Goal: Transaction & Acquisition: Obtain resource

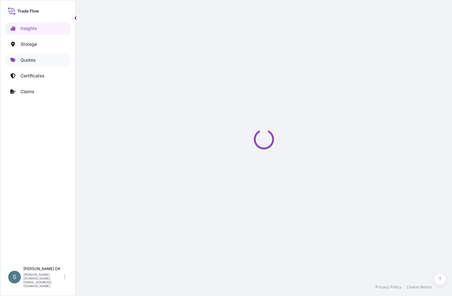
click at [25, 61] on p "Quotes" at bounding box center [28, 60] width 15 height 6
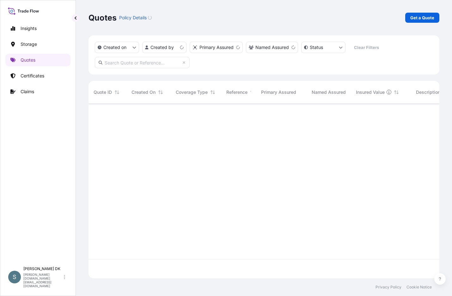
scroll to position [173, 346]
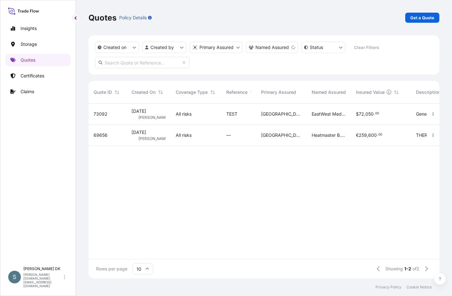
click at [29, 167] on div "Insights Storage Quotes Certificates Claims" at bounding box center [37, 139] width 65 height 247
click at [394, 19] on p "Get a Quote" at bounding box center [422, 18] width 24 height 6
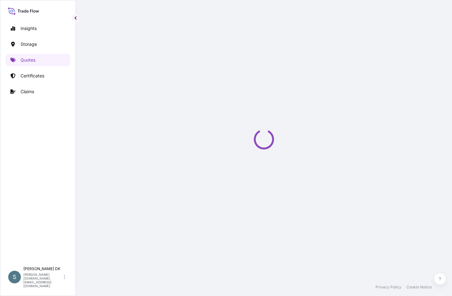
select select "Water"
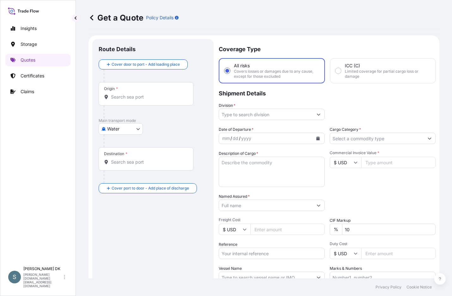
scroll to position [10, 0]
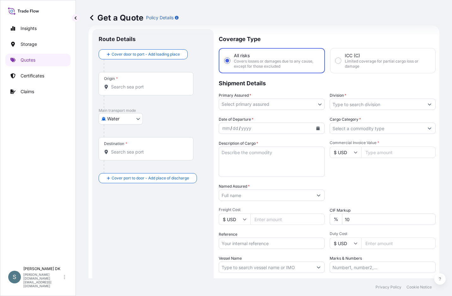
click at [134, 84] on input "Origin *" at bounding box center [148, 87] width 75 height 6
click at [131, 86] on input "Origin * Please select an origin" at bounding box center [148, 87] width 75 height 6
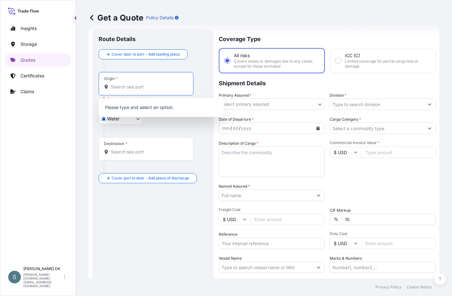
paste input "DKAAR"
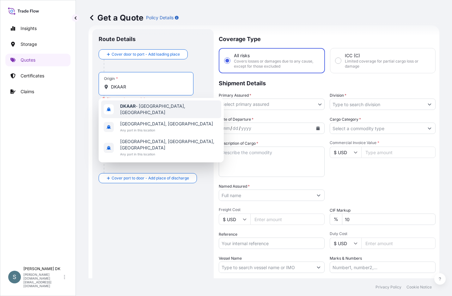
click at [140, 106] on span "DKAAR - Aarhus, Denmark" at bounding box center [169, 109] width 99 height 13
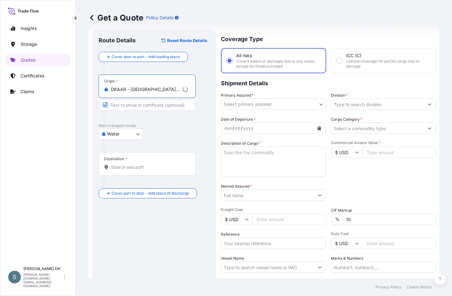
type input "DKAAR - Aarhus, Denmark"
click at [284, 105] on body "0 options available. 3 options available. Insights Storage Quotes Certificates …" at bounding box center [226, 148] width 452 height 296
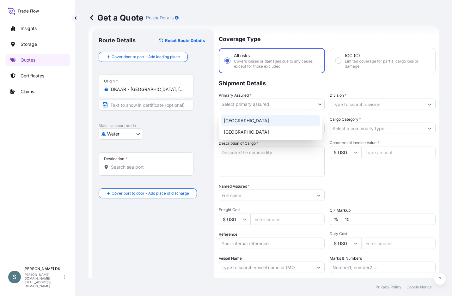
click at [258, 121] on div "Denmark" at bounding box center [270, 120] width 99 height 11
select select "31589"
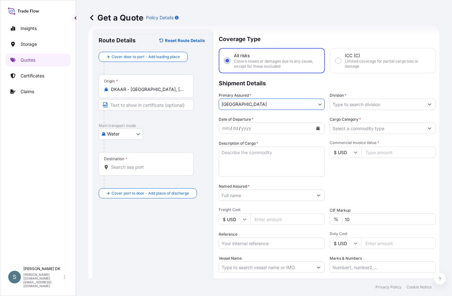
click at [348, 108] on input "Division *" at bounding box center [377, 104] width 94 height 11
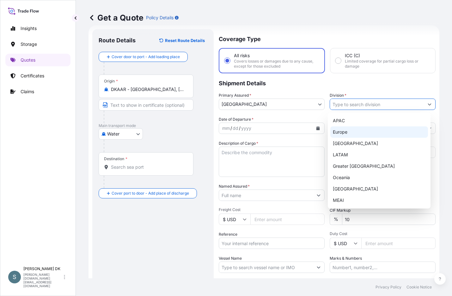
click at [350, 133] on div "Europe" at bounding box center [379, 131] width 98 height 11
type input "Europe"
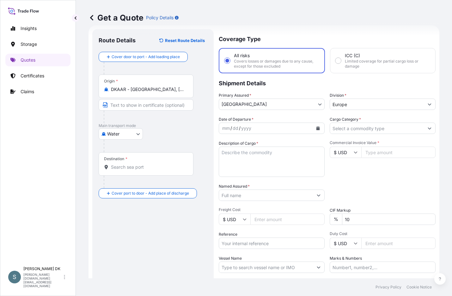
click at [144, 159] on div "Destination *" at bounding box center [146, 163] width 95 height 23
click at [144, 164] on input "Destination *" at bounding box center [148, 167] width 75 height 6
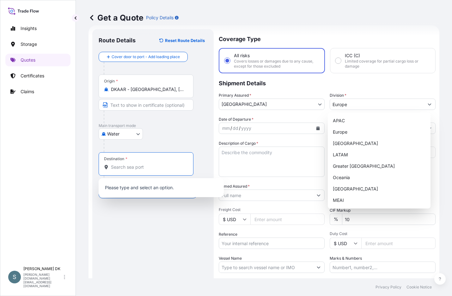
paste input "WEIHAI"
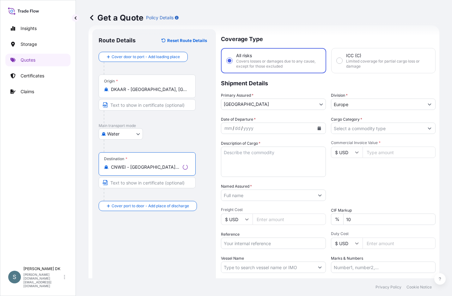
type input "CNWEI - Weihai, China"
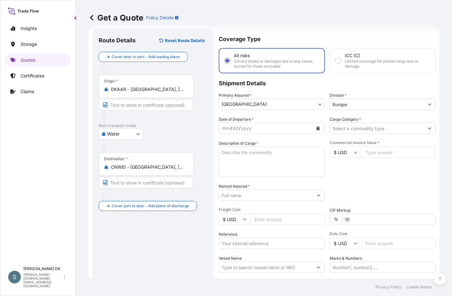
click at [201, 117] on div "Origin * DKAAR - Aarhus, Denmark" at bounding box center [153, 99] width 109 height 49
click at [318, 127] on button "Calendar" at bounding box center [318, 128] width 10 height 10
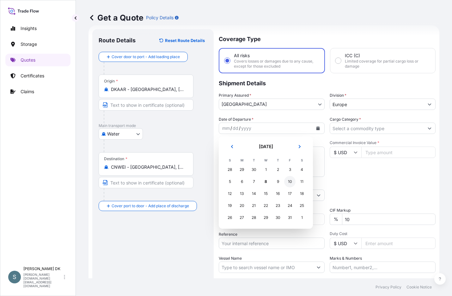
click at [292, 181] on div "10" at bounding box center [289, 181] width 11 height 11
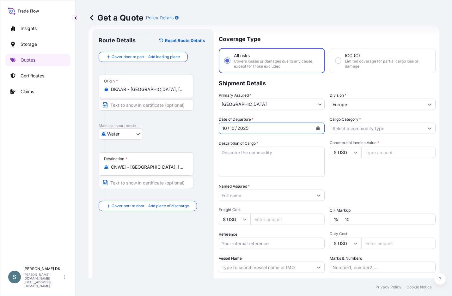
click at [390, 125] on input "Cargo Category *" at bounding box center [377, 128] width 94 height 11
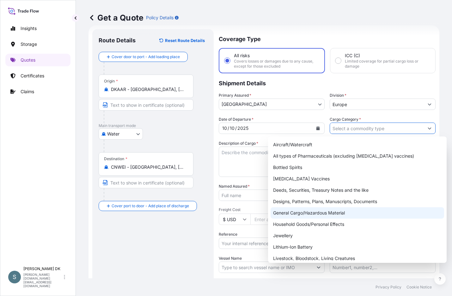
click at [327, 215] on div "General Cargo/Hazardous Material" at bounding box center [356, 212] width 173 height 11
type input "General Cargo/Hazardous Material"
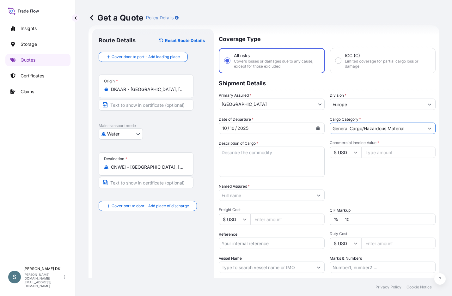
click at [240, 159] on textarea "Description of Cargo *" at bounding box center [272, 162] width 106 height 30
click at [258, 153] on textarea "Description of Cargo *" at bounding box center [272, 162] width 106 height 30
paste textarea "SANAL P®+ CHINA, SODIUM CHLORIDE, PHARMACEUTICAL QUALITY"
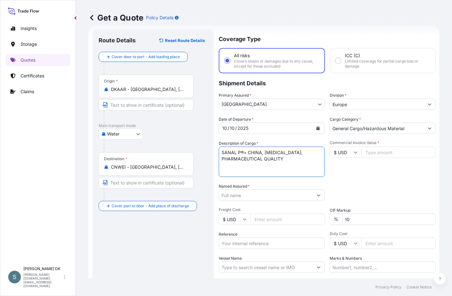
click at [222, 160] on textarea "SANAL P®+ CHINA, SODIUM CHLORIDE, PHARMACEUTICAL QUALITY" at bounding box center [272, 162] width 106 height 30
type textarea "SANAL P®+ CHINA, SODIUM CHLORIDE, PHARMACEUTICAL QUALITY"
click at [309, 196] on div at bounding box center [272, 195] width 106 height 11
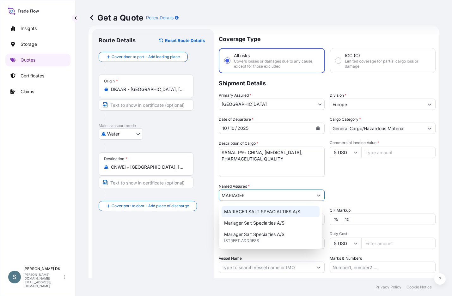
click at [253, 212] on span "MARIAGER SALT SPEACIALTIES A/S" at bounding box center [262, 212] width 76 height 6
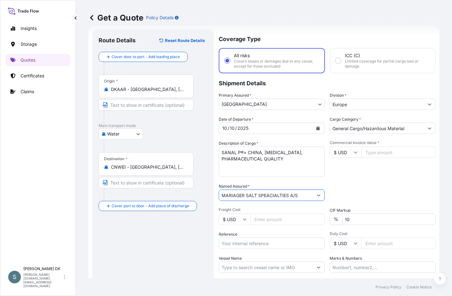
type input "MARIAGER SALT SPEACIALTIES A/S"
click at [368, 152] on input "Commercial Invoice Value *" at bounding box center [398, 152] width 74 height 11
click at [379, 154] on input "Commercial Invoice Value *" at bounding box center [398, 152] width 74 height 11
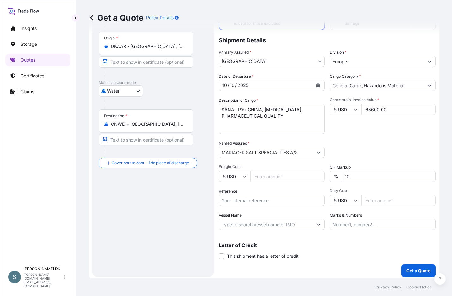
scroll to position [56, 0]
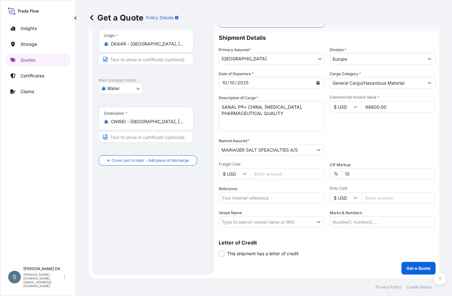
type input "68600.00"
click at [256, 177] on input "Freight Cost" at bounding box center [287, 173] width 74 height 11
click at [272, 174] on input "Freight Cost" at bounding box center [287, 173] width 74 height 11
paste input "8978.30"
type input "8978.30"
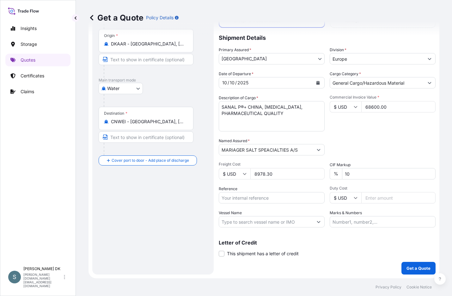
click at [241, 175] on input "$ USD" at bounding box center [235, 173] width 32 height 11
click at [234, 188] on div "€ EUR" at bounding box center [234, 191] width 27 height 12
type input "€ EUR"
click at [172, 199] on div "Route Details Reset Route Details Cover door to port - Add loading place Place …" at bounding box center [153, 129] width 109 height 278
click at [174, 214] on div "Route Details Reset Route Details Cover door to port - Add loading place Place …" at bounding box center [153, 129] width 109 height 278
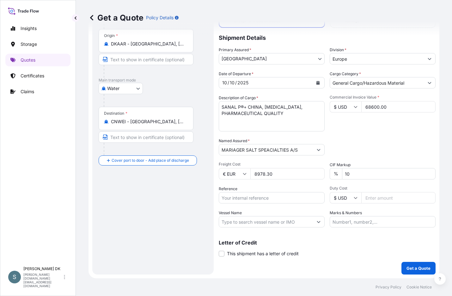
click at [277, 199] on input "Reference" at bounding box center [272, 197] width 106 height 11
click at [256, 200] on input "Reference" at bounding box center [272, 197] width 106 height 11
paste input "DK1001021140 2616194"
click at [255, 199] on input "DK1001021140 2616194" at bounding box center [272, 197] width 106 height 11
type input "DK1001021140-2616194"
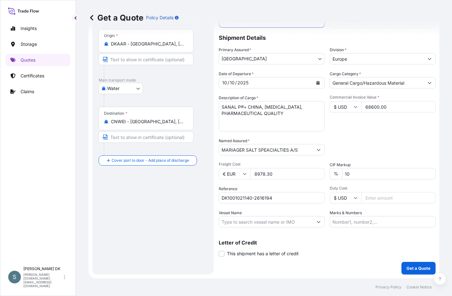
click at [152, 232] on div "Route Details Reset Route Details Cover door to port - Add loading place Place …" at bounding box center [153, 129] width 109 height 278
click at [257, 223] on input "Vessel Name" at bounding box center [266, 221] width 94 height 11
paste input "CONTAINERSHIPS VIII"
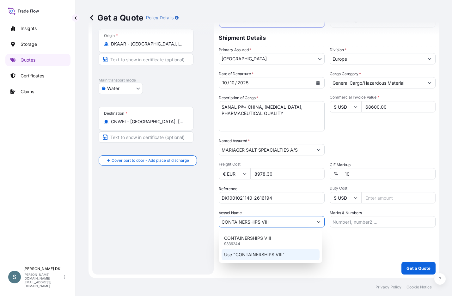
click at [239, 257] on p "Use "CONTAINERSHIPS VIII"" at bounding box center [254, 255] width 61 height 6
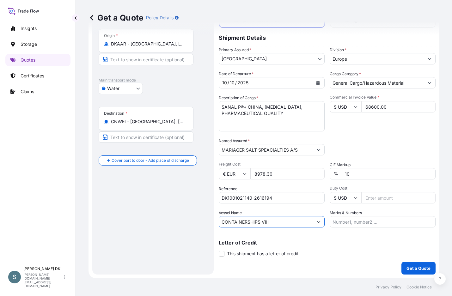
type input "CONTAINERSHIPS VIII"
click at [146, 235] on div "Route Details Reset Route Details Cover door to port - Add loading place Place …" at bounding box center [153, 129] width 109 height 278
click at [342, 128] on div "Commercial Invoice Value * $ USD 68600.00" at bounding box center [383, 113] width 106 height 37
click at [371, 133] on div "Date of Departure * 10 / 10 / 2025 Cargo Category * General Cargo/Hazardous Mat…" at bounding box center [327, 149] width 217 height 157
click at [355, 138] on div "Packing Category Type to search a container mode Please select a primary mode o…" at bounding box center [383, 147] width 106 height 18
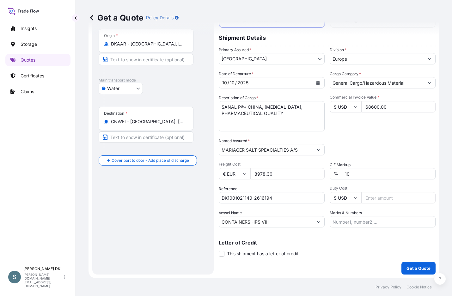
click at [132, 216] on div "Route Details Reset Route Details Cover door to port - Add loading place Place …" at bounding box center [153, 129] width 109 height 278
click at [394, 269] on p "Get a Quote" at bounding box center [418, 268] width 24 height 6
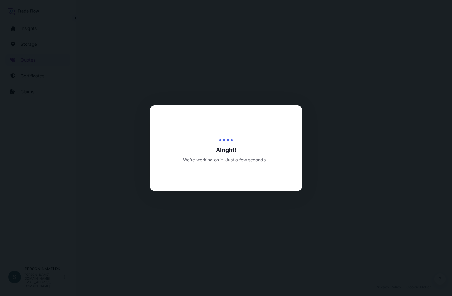
select select "Water"
select select "31589"
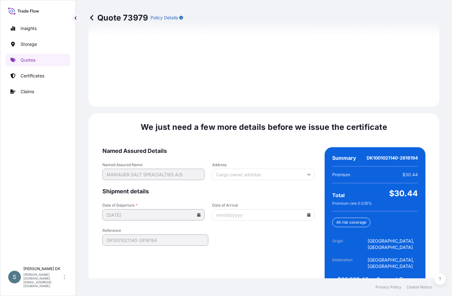
scroll to position [912, 0]
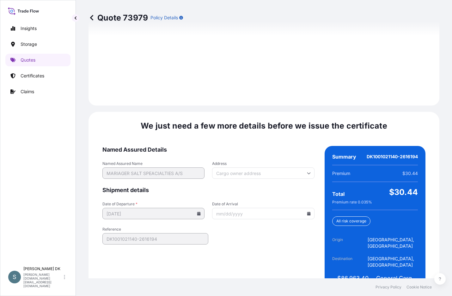
click at [244, 132] on div "We just need a few more details before we issue the certificate Named Assured D…" at bounding box center [263, 208] width 351 height 192
click at [309, 208] on input "Date of Arrival" at bounding box center [263, 213] width 102 height 11
click at [307, 212] on icon at bounding box center [309, 214] width 4 height 4
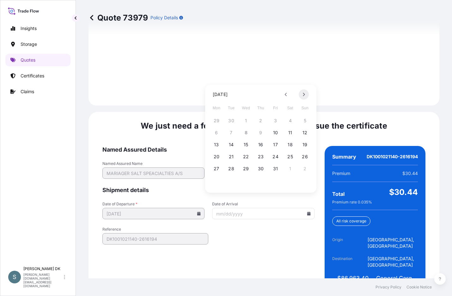
click at [304, 95] on icon at bounding box center [303, 95] width 3 height 4
click at [247, 121] on button "3" at bounding box center [246, 121] width 10 height 10
type input "12/03/2025"
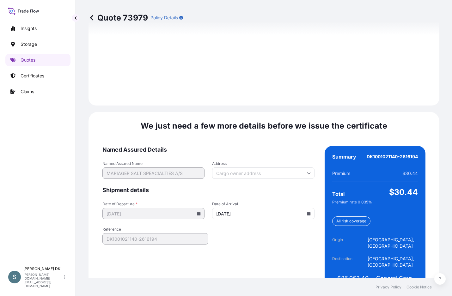
click at [270, 233] on form "Named Assured Details Named Assured Name MARIAGER SALT SPEACIALTIES A/S Address…" at bounding box center [208, 220] width 212 height 149
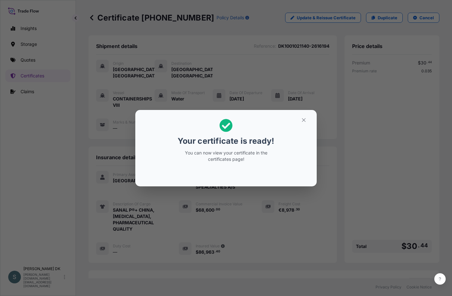
click at [63, 165] on div "Your certificate is ready! You can now view your certificate in the certificate…" at bounding box center [226, 148] width 452 height 296
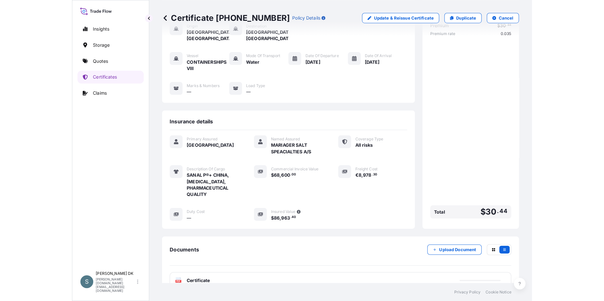
scroll to position [84, 0]
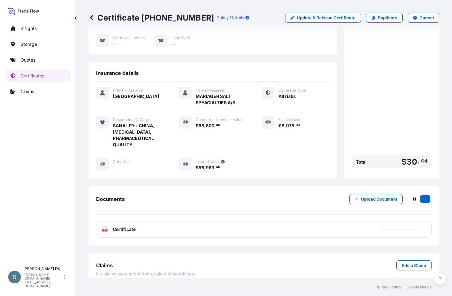
click at [124, 226] on span "Certificate" at bounding box center [124, 229] width 23 height 6
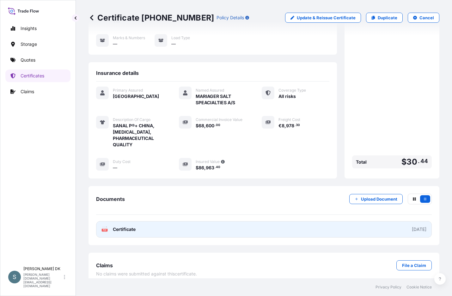
click at [143, 224] on link "PDF Certificate 2025-10-08" at bounding box center [264, 229] width 336 height 16
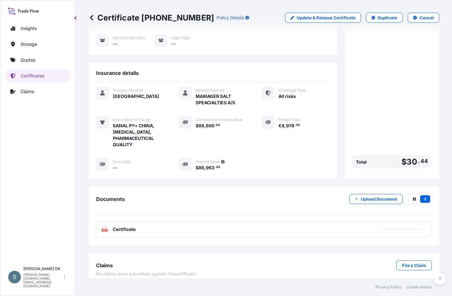
click at [202, 166] on span "86" at bounding box center [201, 168] width 6 height 4
drag, startPoint x: 197, startPoint y: 160, endPoint x: 221, endPoint y: 162, distance: 24.1
click at [221, 164] on div "$ 86 , 963 . 40" at bounding box center [221, 167] width 51 height 7
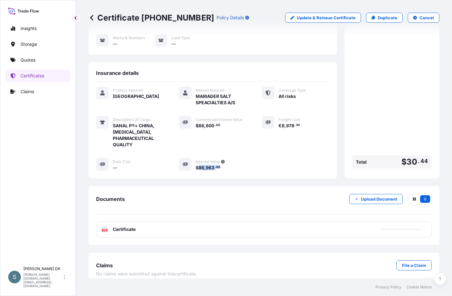
copy span "86 , 963 . 40"
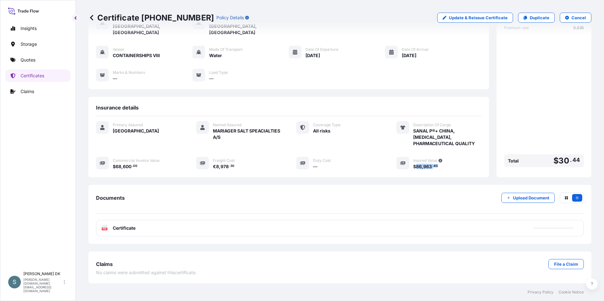
scroll to position [37, 0]
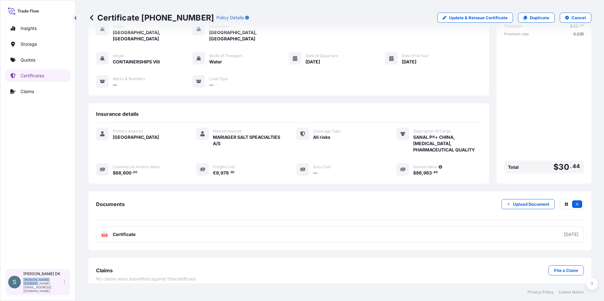
click at [64, 288] on div "S Salins DK salins.dk@bdpint.com" at bounding box center [37, 282] width 65 height 27
